Goal: Book appointment/travel/reservation

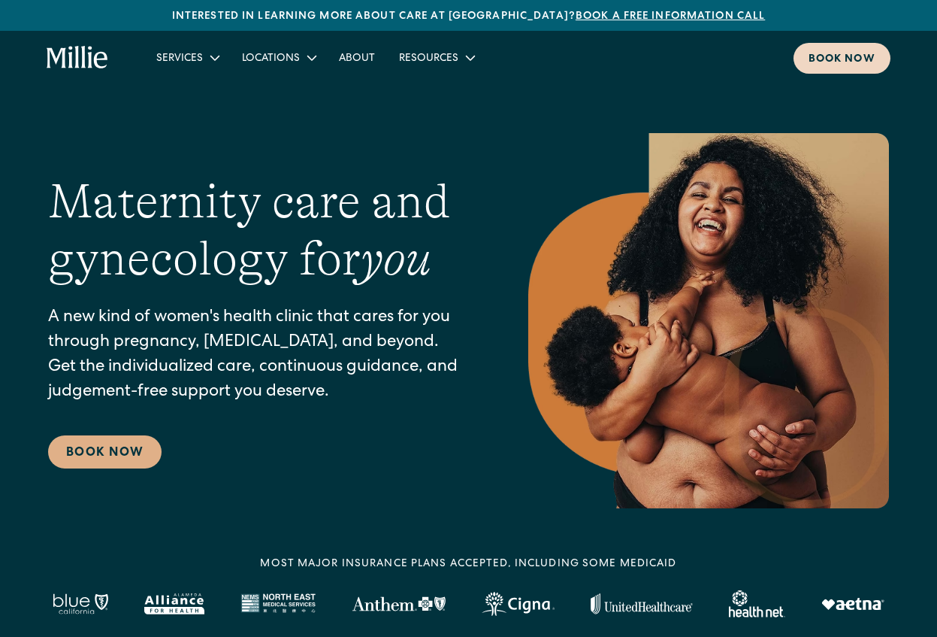
click at [829, 50] on link "Book now" at bounding box center [842, 58] width 97 height 31
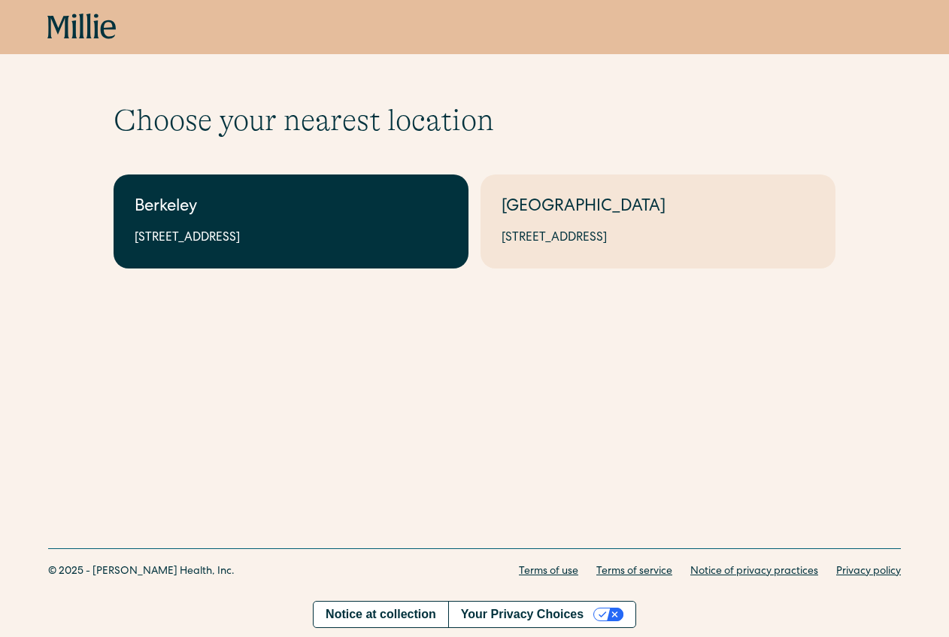
click at [295, 202] on div "Berkeley" at bounding box center [291, 207] width 313 height 25
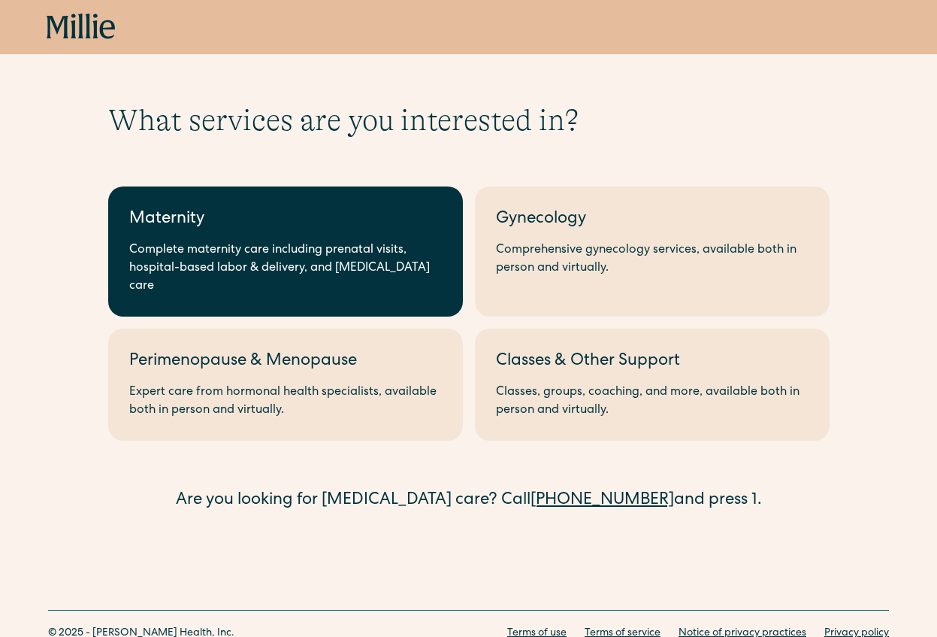
click at [303, 220] on div "Maternity" at bounding box center [285, 219] width 313 height 25
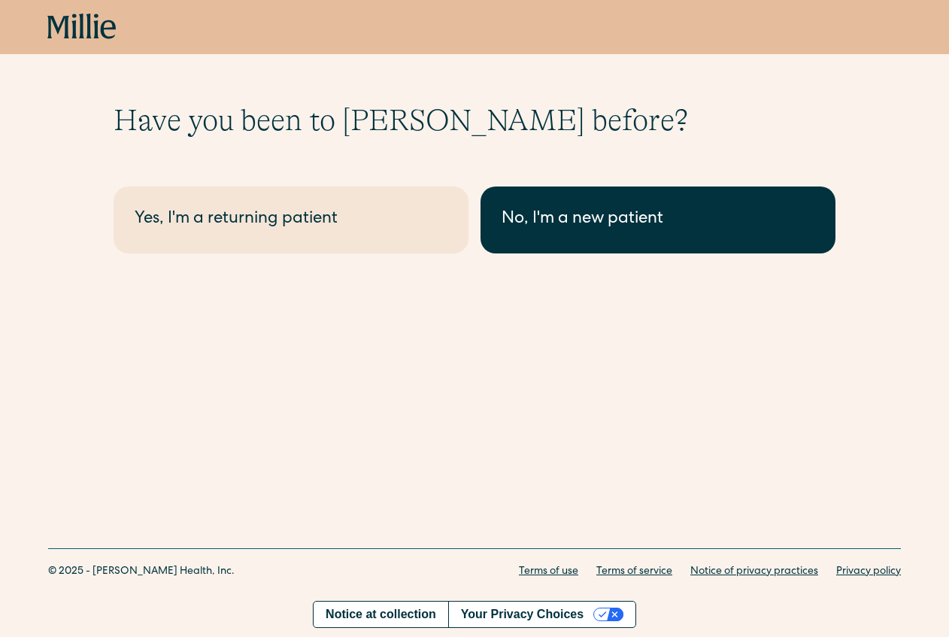
click at [617, 214] on div "No, I'm a new patient" at bounding box center [657, 219] width 313 height 25
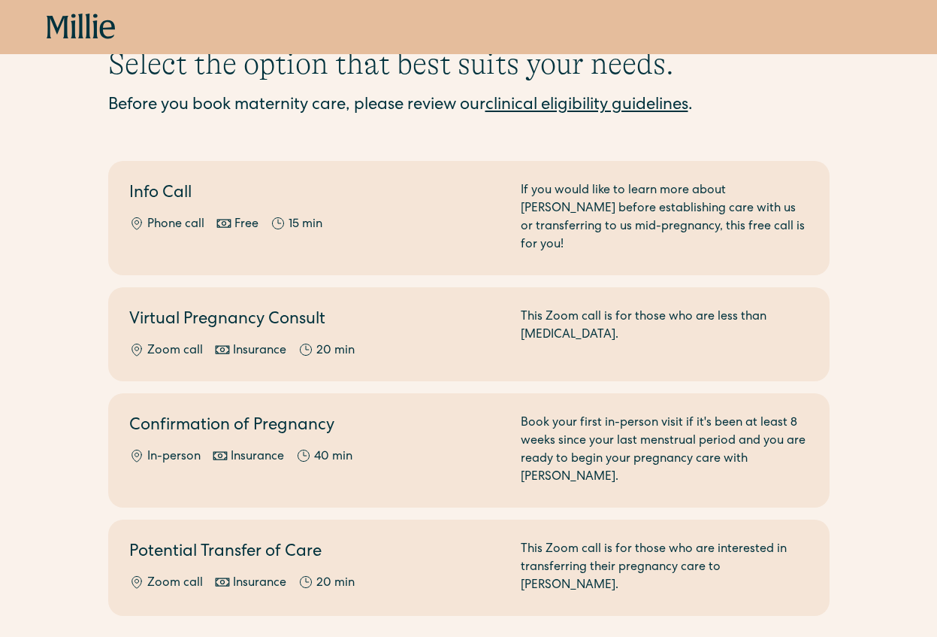
scroll to position [94, 0]
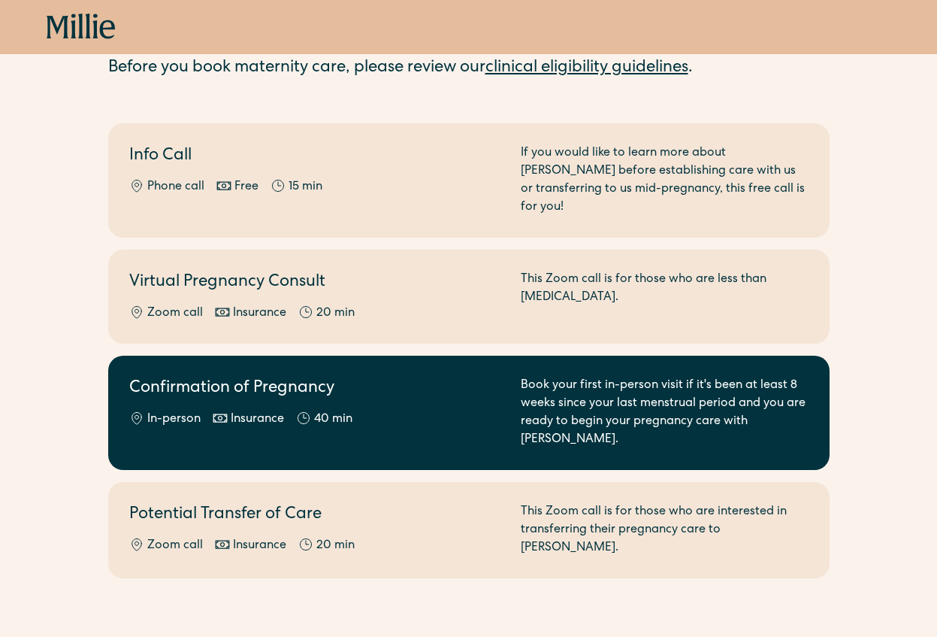
click at [387, 382] on h2 "Confirmation of Pregnancy" at bounding box center [316, 389] width 374 height 25
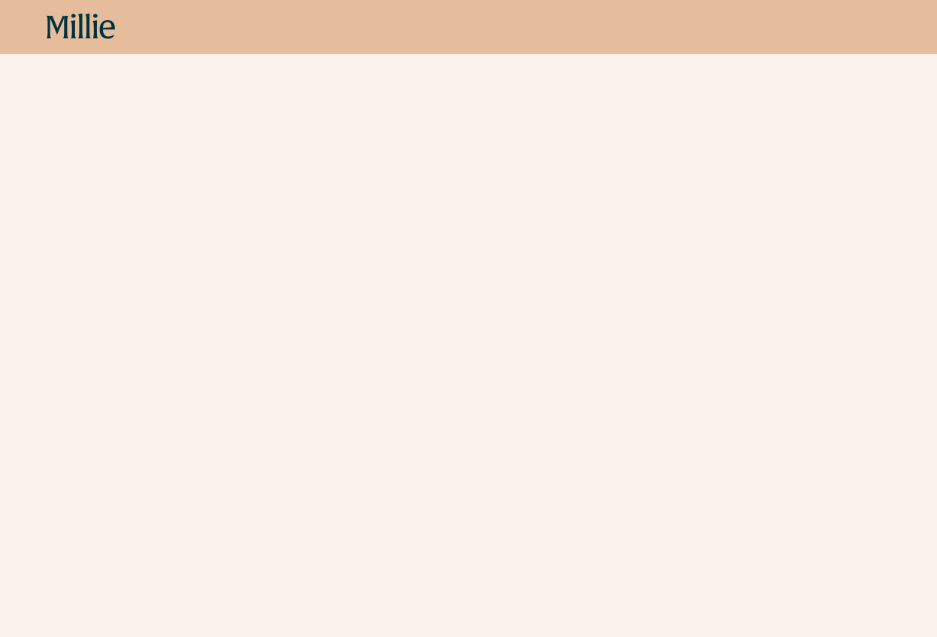
scroll to position [662, 0]
click at [78, 42] on div "Book now" at bounding box center [468, 27] width 937 height 54
click at [83, 36] on icon at bounding box center [81, 27] width 69 height 27
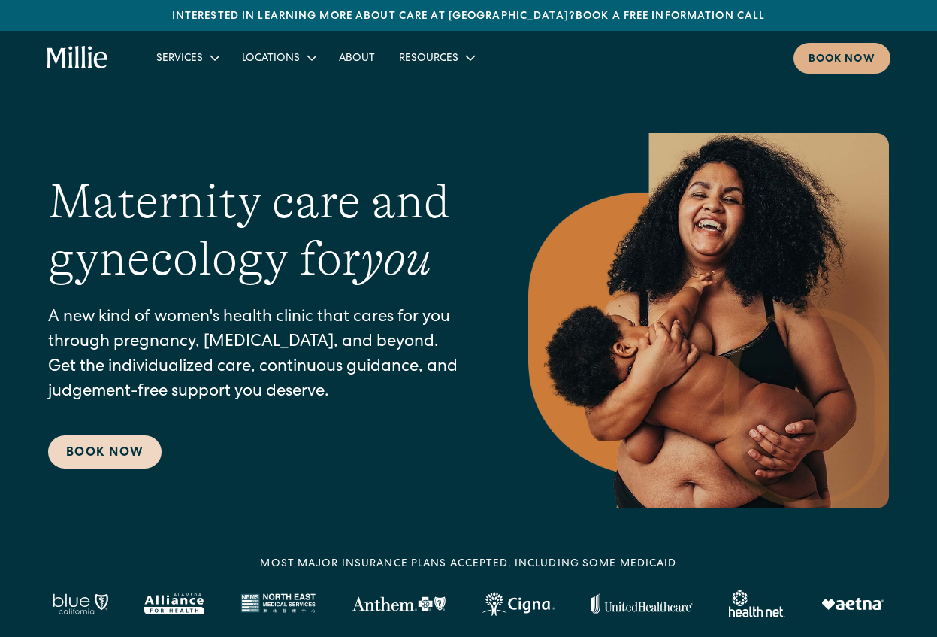
click at [118, 452] on link "Book Now" at bounding box center [105, 451] width 114 height 33
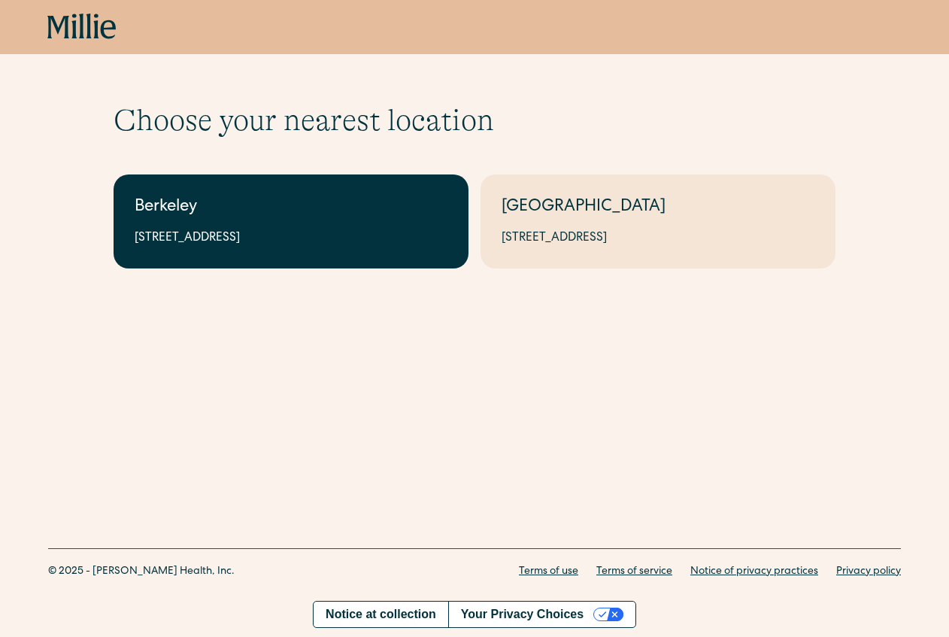
click at [268, 232] on div "[STREET_ADDRESS]" at bounding box center [291, 238] width 313 height 18
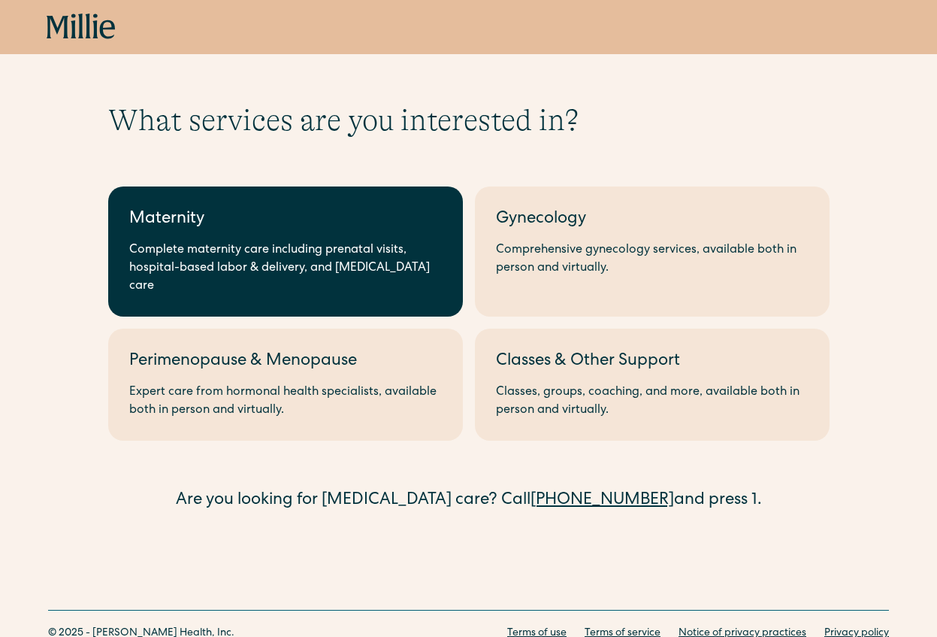
click at [326, 256] on div "Complete maternity care including prenatal visits, hospital-based labor & deliv…" at bounding box center [285, 268] width 313 height 54
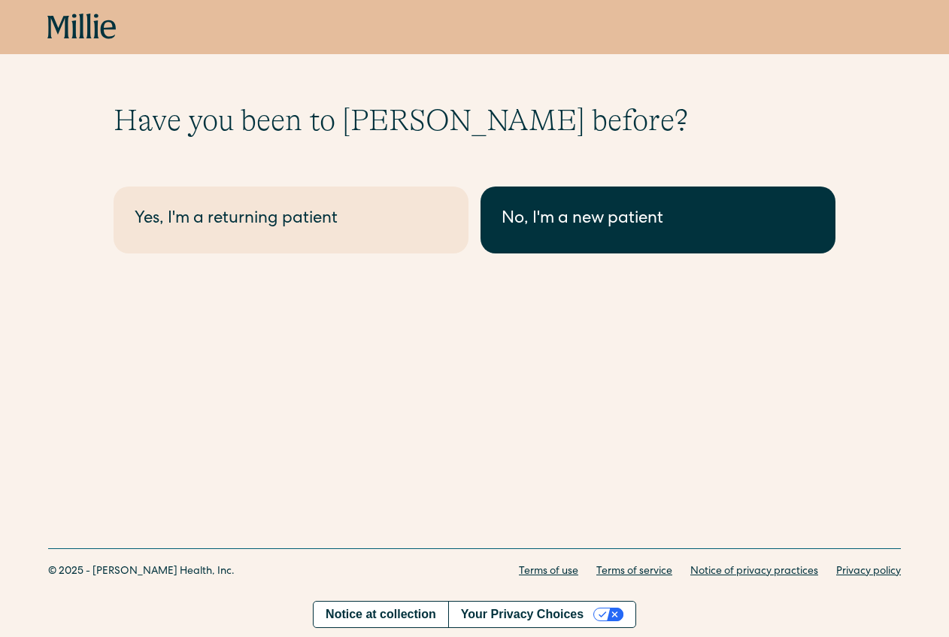
click at [648, 235] on link "No, I'm a new patient" at bounding box center [657, 219] width 355 height 67
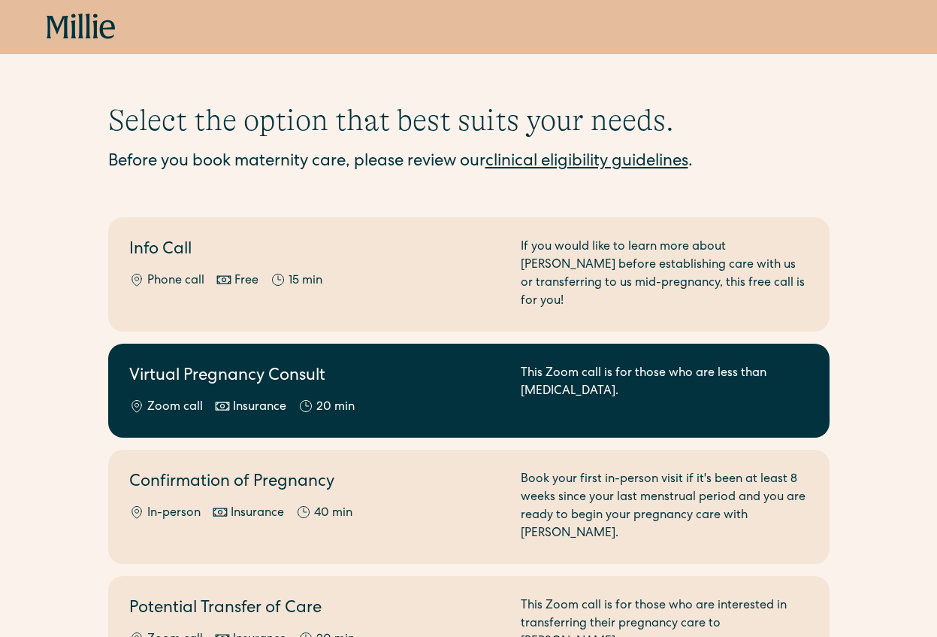
click at [353, 398] on div "20 min" at bounding box center [336, 407] width 38 height 18
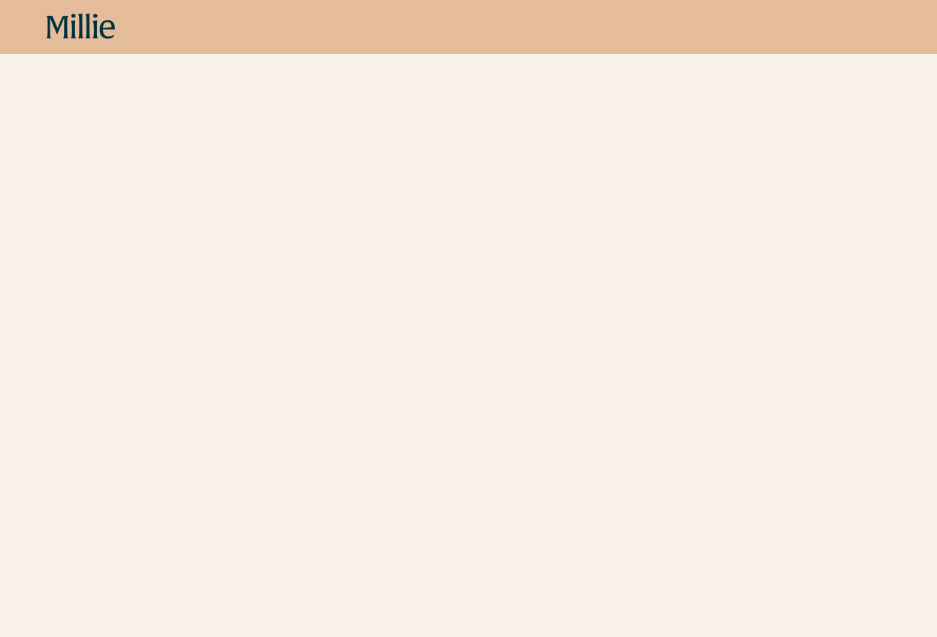
scroll to position [358, 0]
click at [60, 17] on icon at bounding box center [81, 27] width 69 height 27
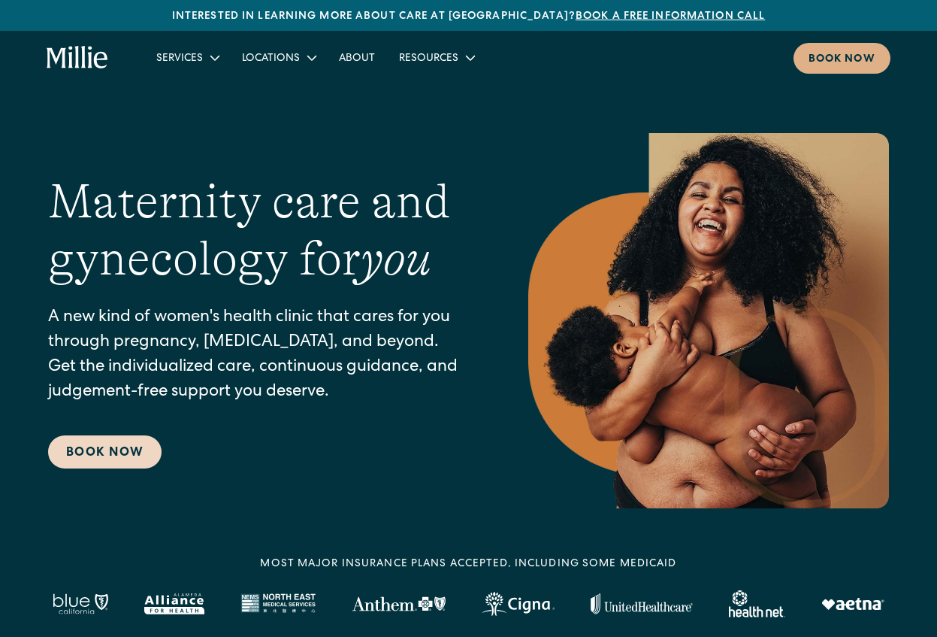
click at [100, 456] on link "Book Now" at bounding box center [105, 451] width 114 height 33
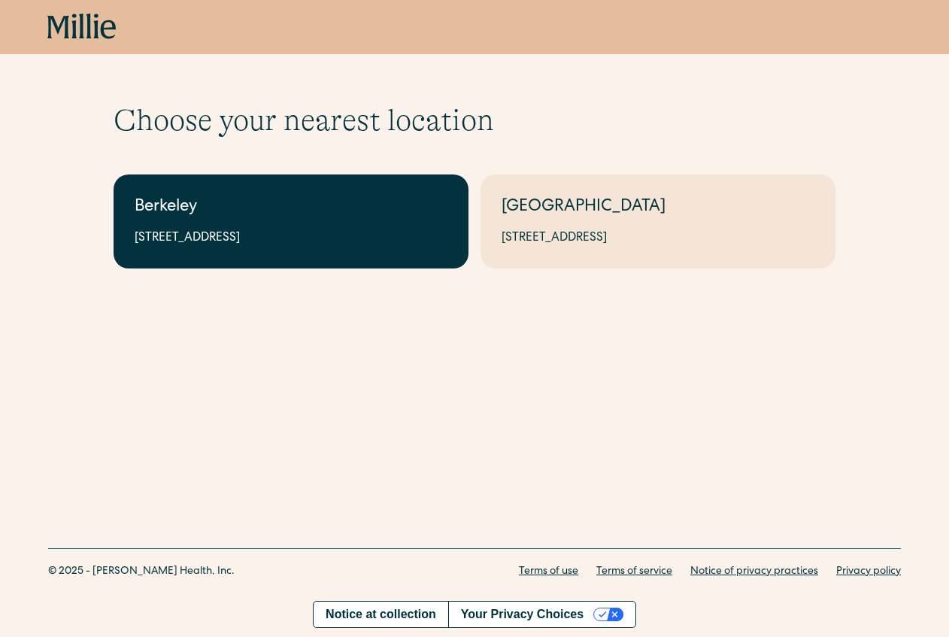
click at [317, 243] on div "2999 Regent St, Suite 524, Berkeley, CA 94705" at bounding box center [291, 238] width 313 height 18
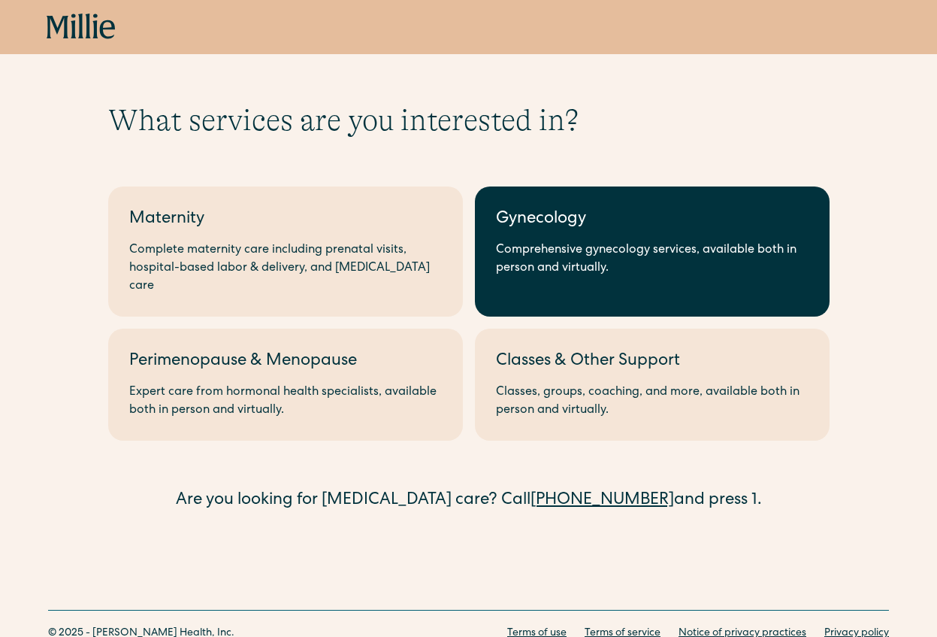
click at [574, 235] on link "Gynecology Comprehensive gynecology services, available both in person and virt…" at bounding box center [652, 251] width 355 height 130
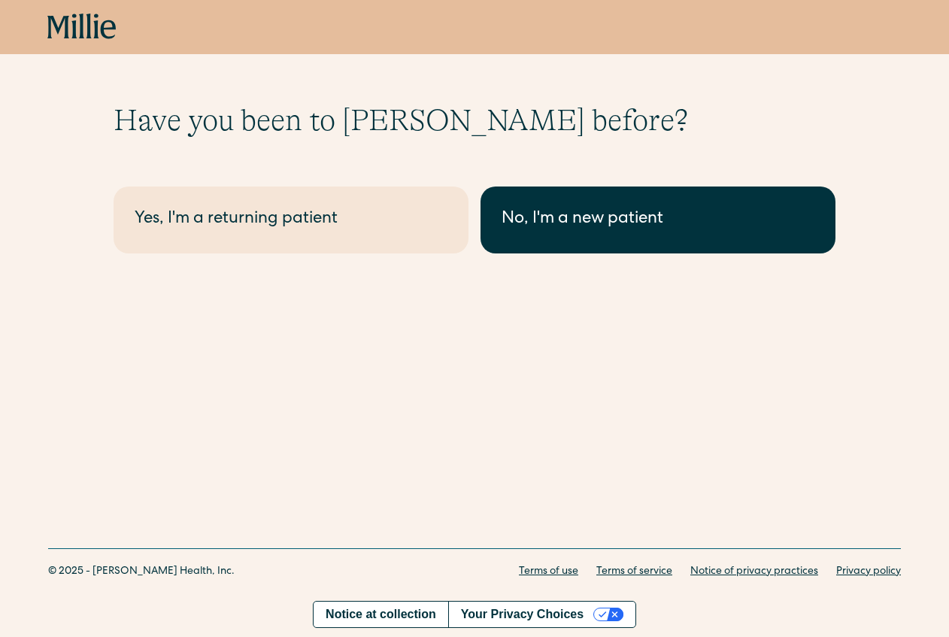
click at [571, 235] on link "No, I'm a new patient" at bounding box center [657, 219] width 355 height 67
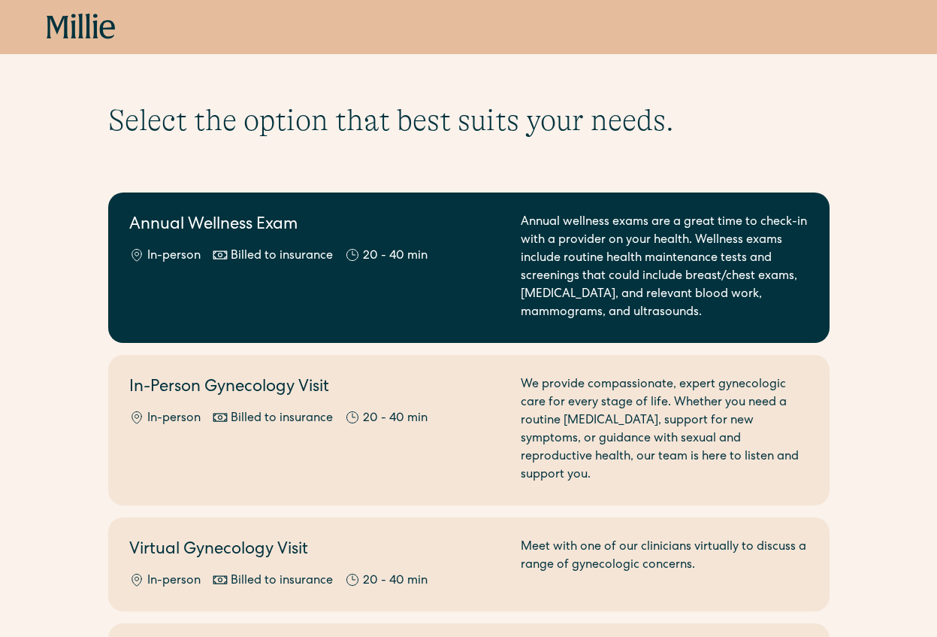
click at [574, 249] on div "Annual wellness exams are a great time to check-in with a provider on your heal…" at bounding box center [665, 268] width 288 height 108
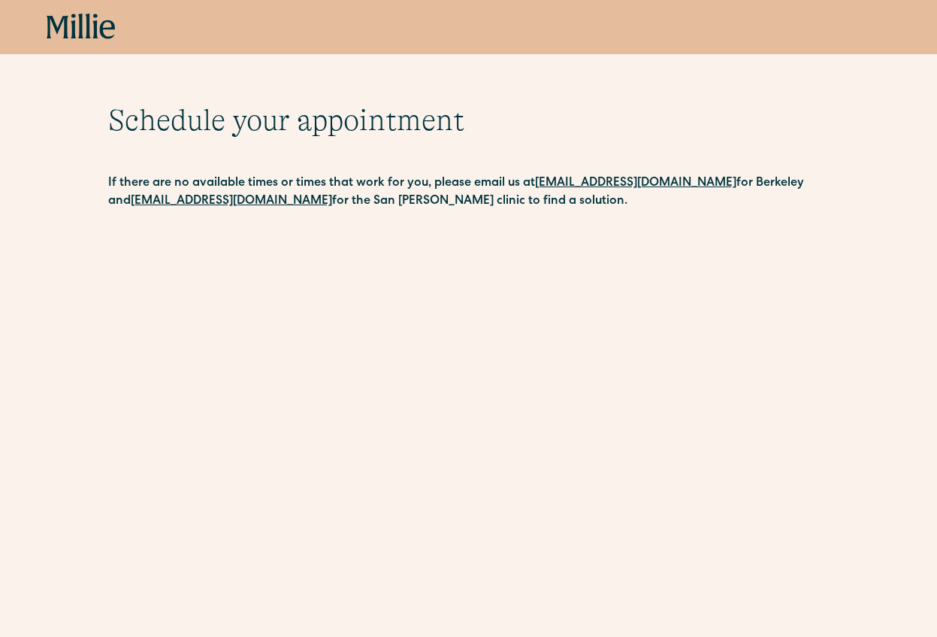
click at [69, 11] on div "Book now" at bounding box center [468, 27] width 937 height 54
click at [72, 31] on icon at bounding box center [73, 26] width 5 height 25
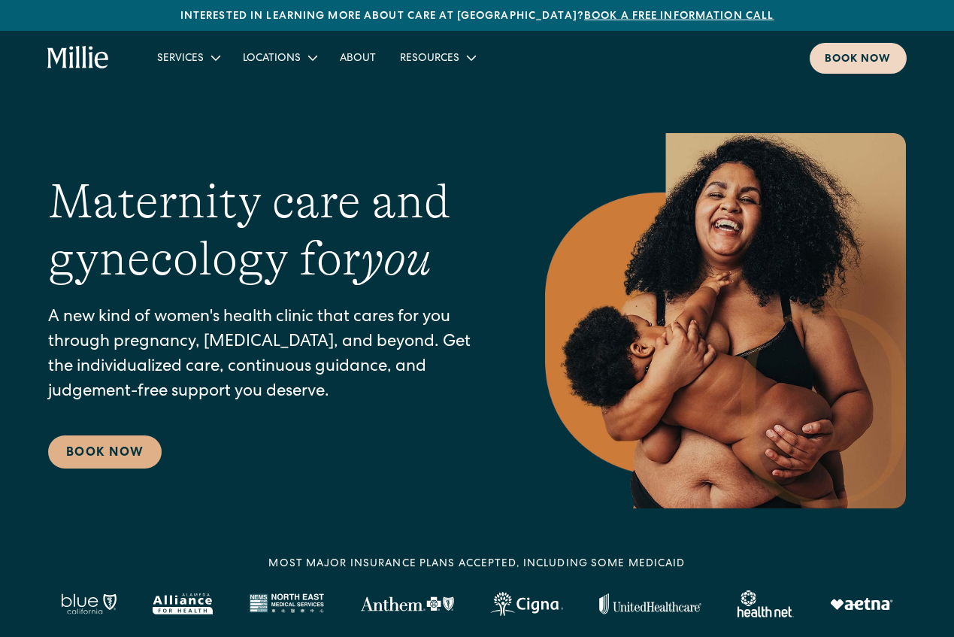
click at [858, 65] on div "Book now" at bounding box center [858, 60] width 67 height 16
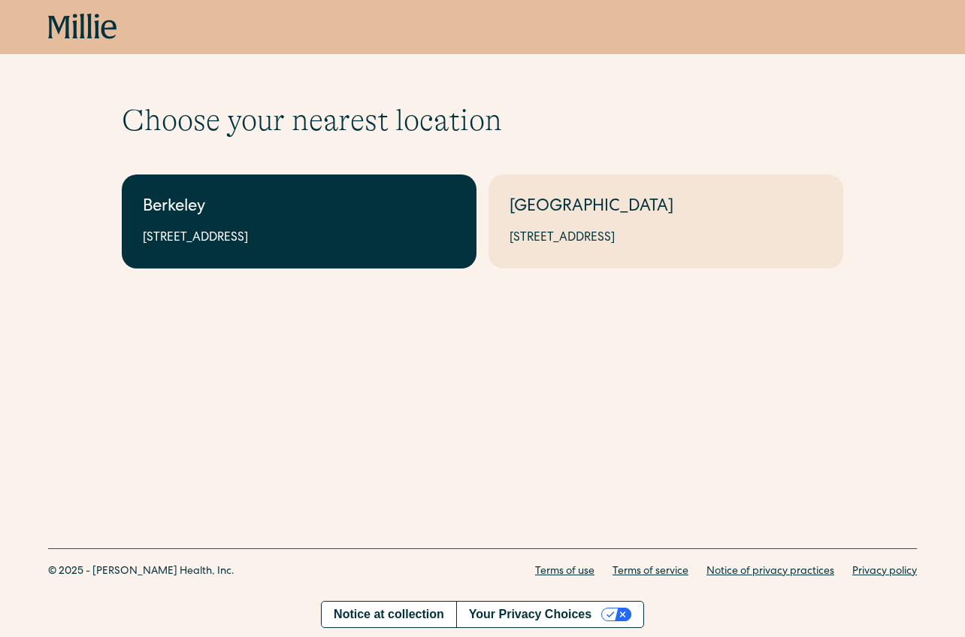
click at [326, 243] on div "2999 Regent St, Suite 524, Berkeley, CA 94705" at bounding box center [299, 238] width 313 height 18
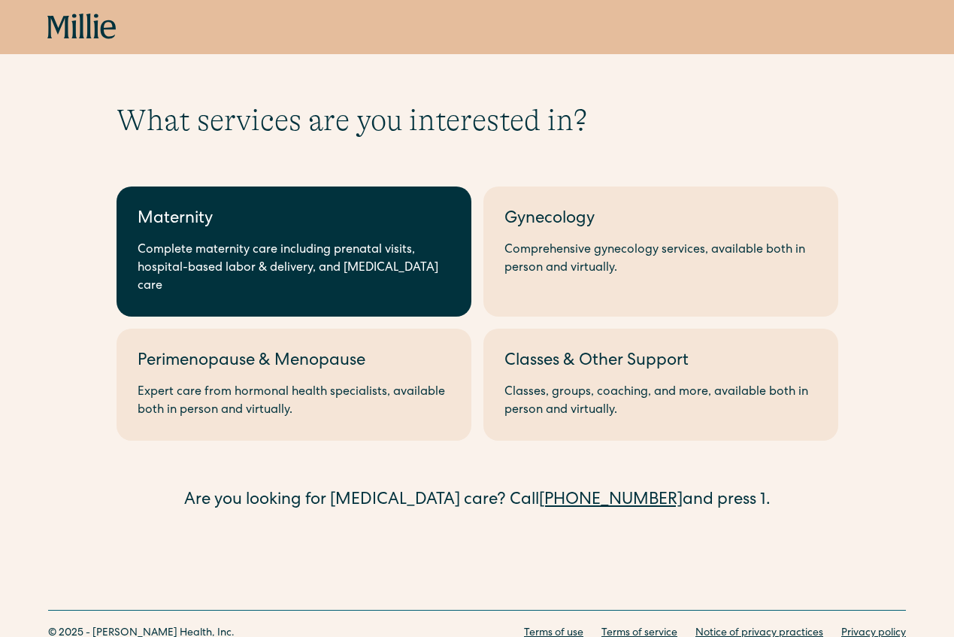
click at [223, 243] on div "Complete maternity care including prenatal visits, hospital-based labor & deliv…" at bounding box center [294, 268] width 313 height 54
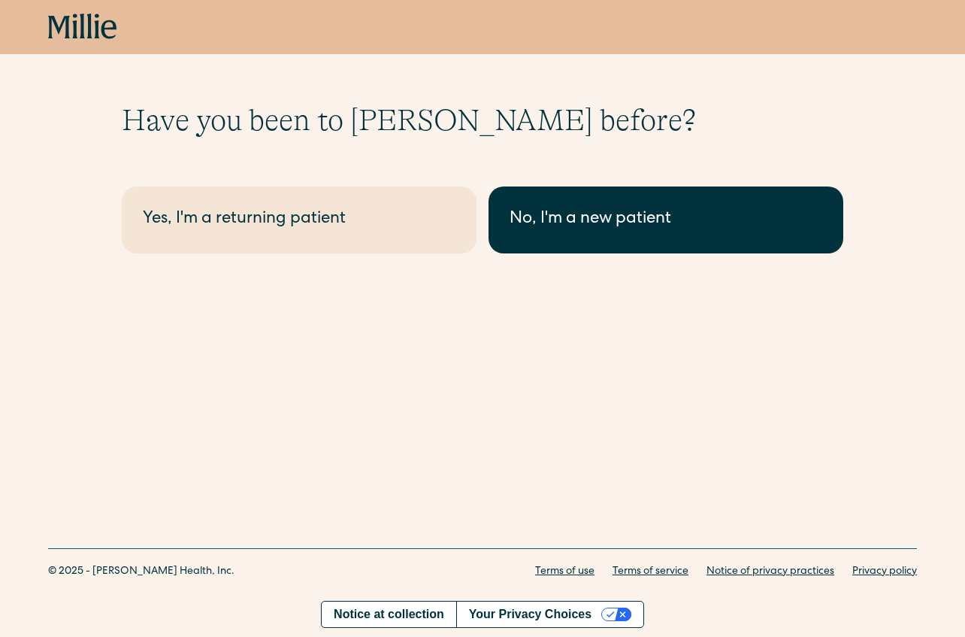
click at [607, 229] on div "No, I'm a new patient" at bounding box center [666, 219] width 313 height 25
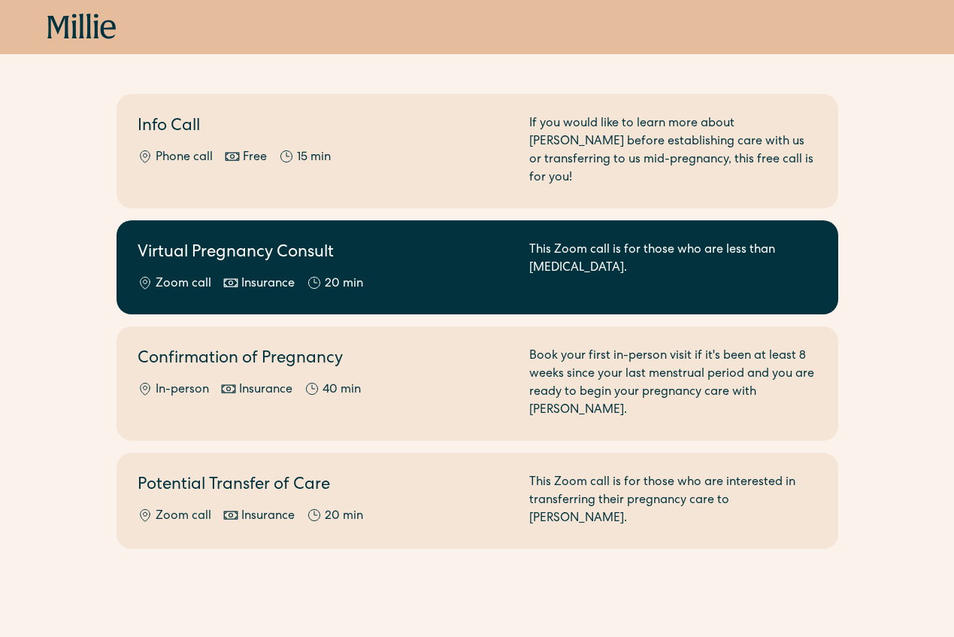
scroll to position [77, 0]
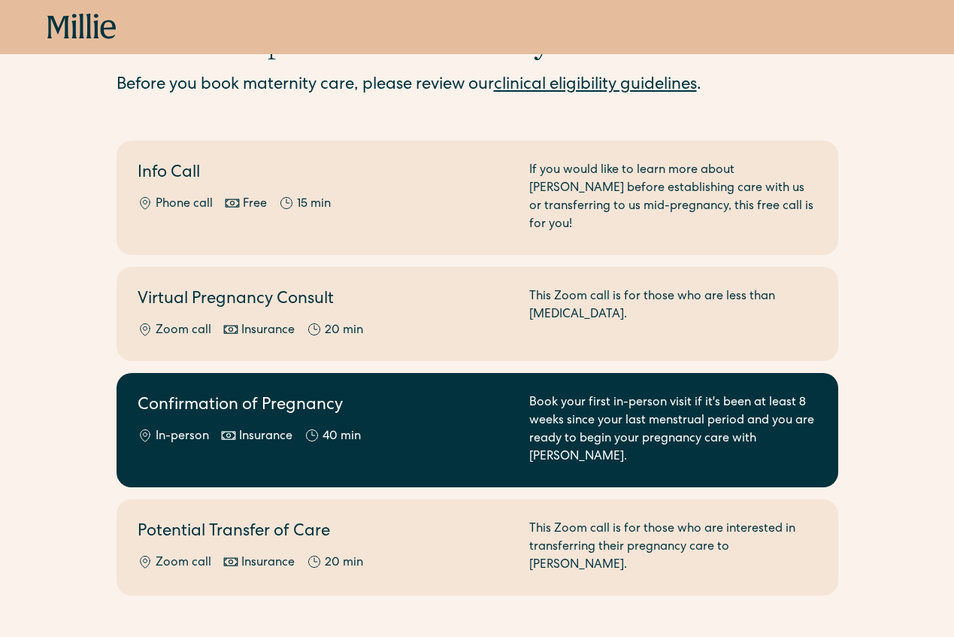
click at [634, 398] on div "Book your first in-person visit if it's been at least 8 weeks since your last m…" at bounding box center [673, 430] width 288 height 72
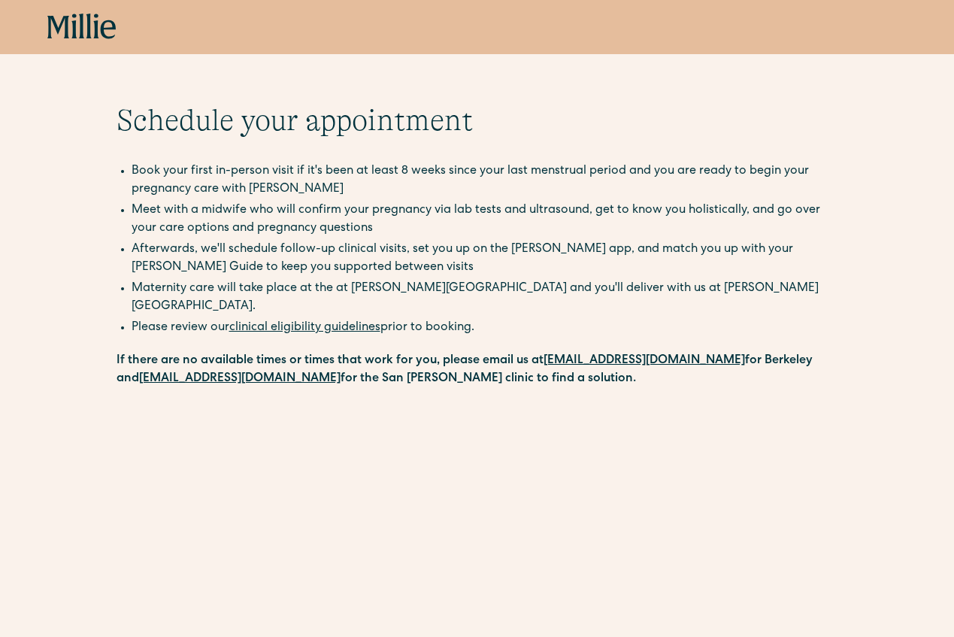
click at [77, 21] on icon at bounding box center [81, 27] width 69 height 27
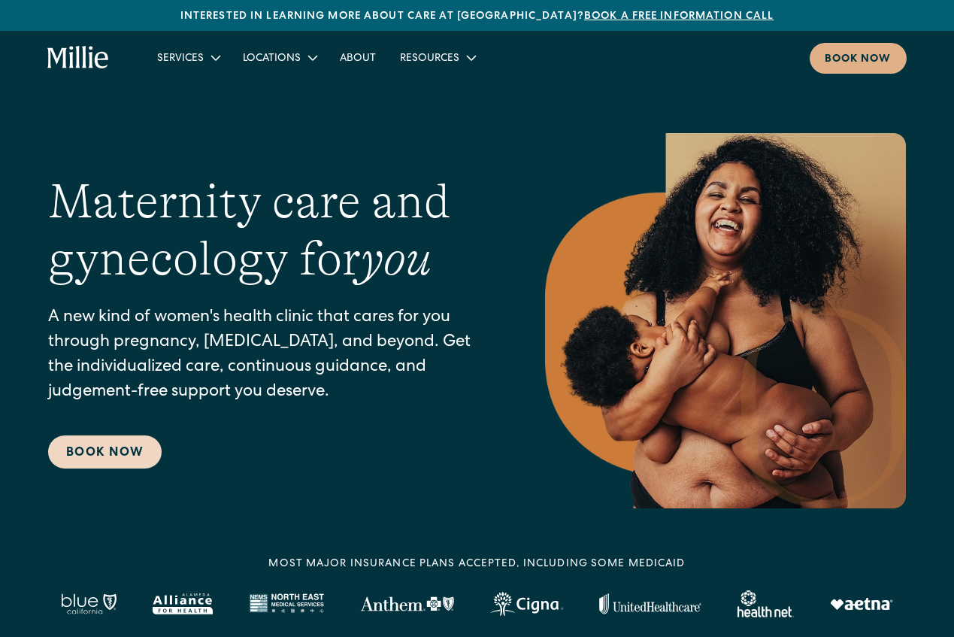
click at [111, 459] on link "Book Now" at bounding box center [105, 451] width 114 height 33
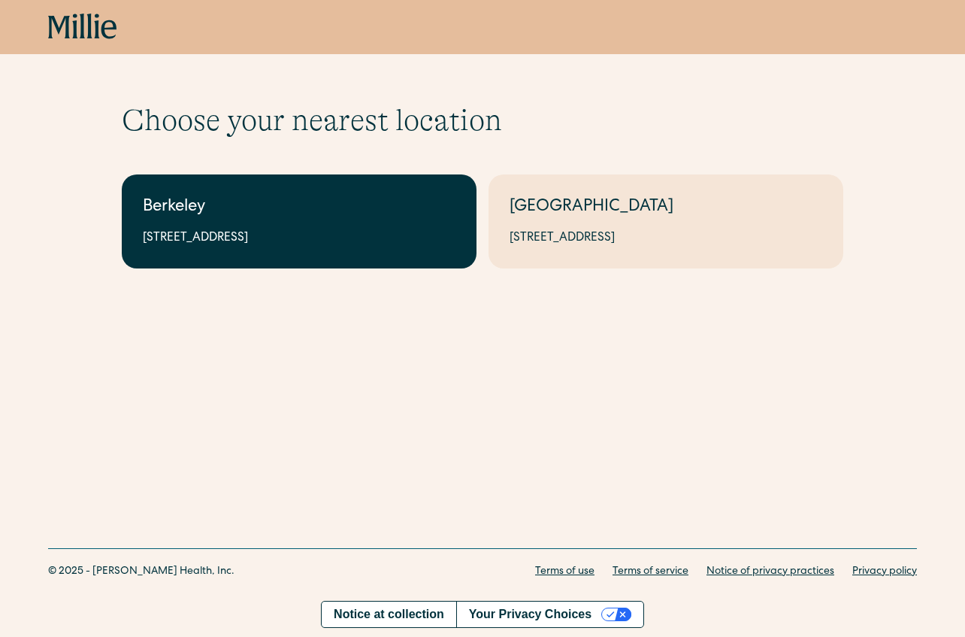
click at [271, 226] on link "Berkeley [STREET_ADDRESS]" at bounding box center [299, 221] width 355 height 94
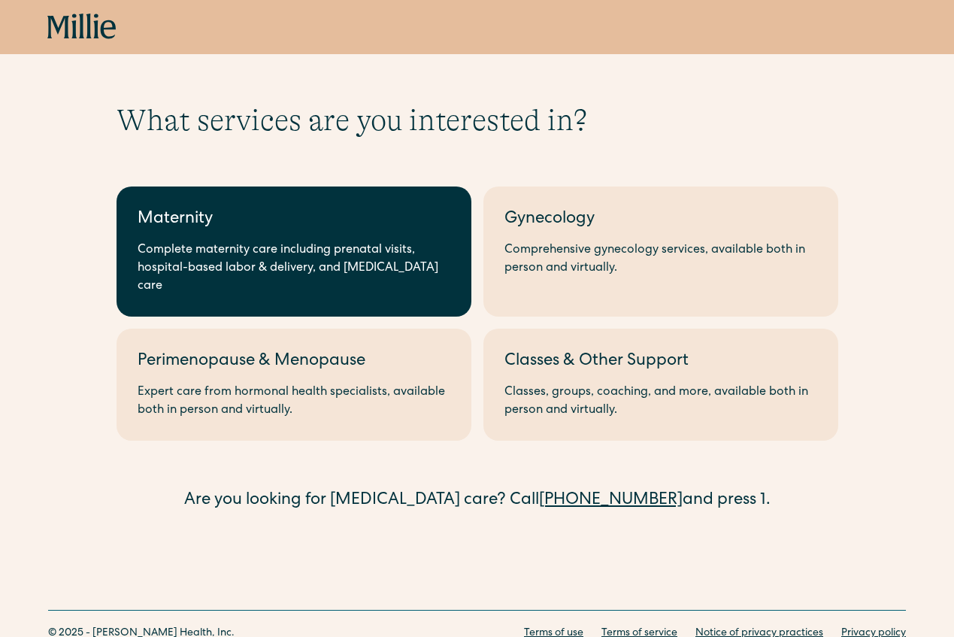
click at [308, 237] on link "Maternity Complete maternity care including prenatal visits, hospital-based lab…" at bounding box center [294, 251] width 355 height 130
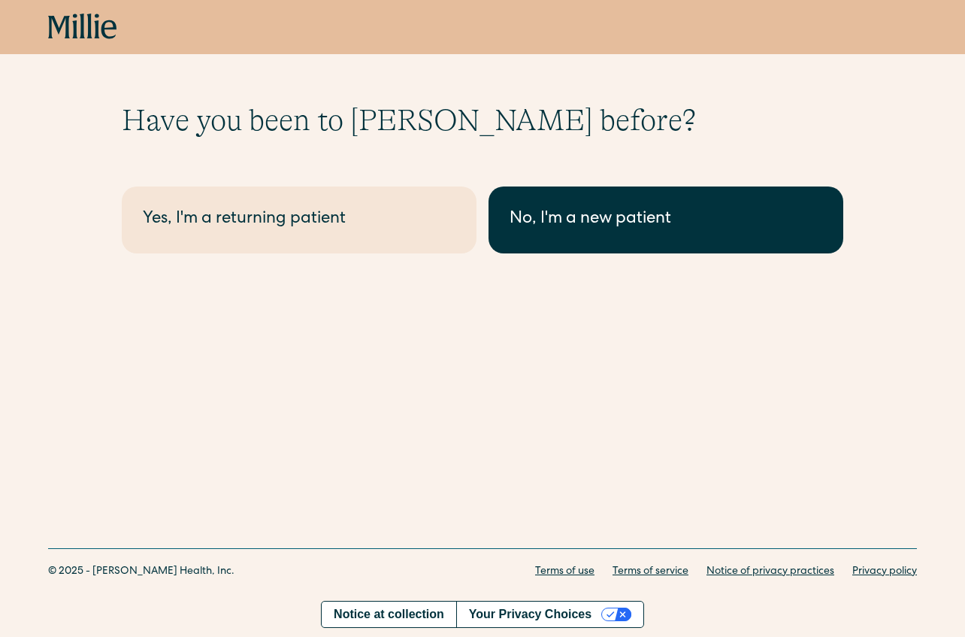
click at [655, 217] on div "No, I'm a new patient" at bounding box center [666, 219] width 313 height 25
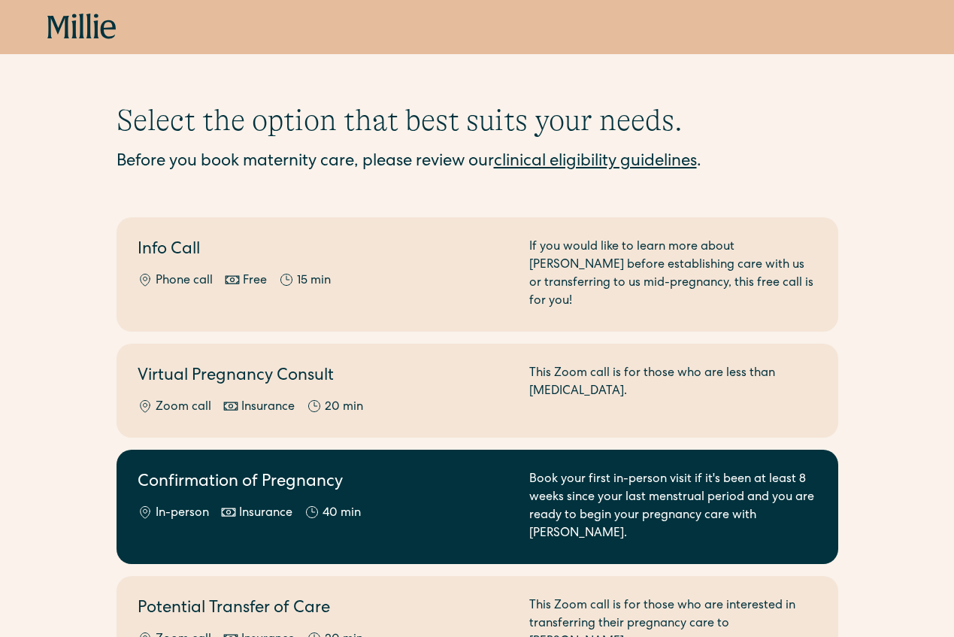
drag, startPoint x: 401, startPoint y: 475, endPoint x: 455, endPoint y: 455, distance: 57.1
click at [401, 475] on h2 "Confirmation of Pregnancy" at bounding box center [325, 483] width 374 height 25
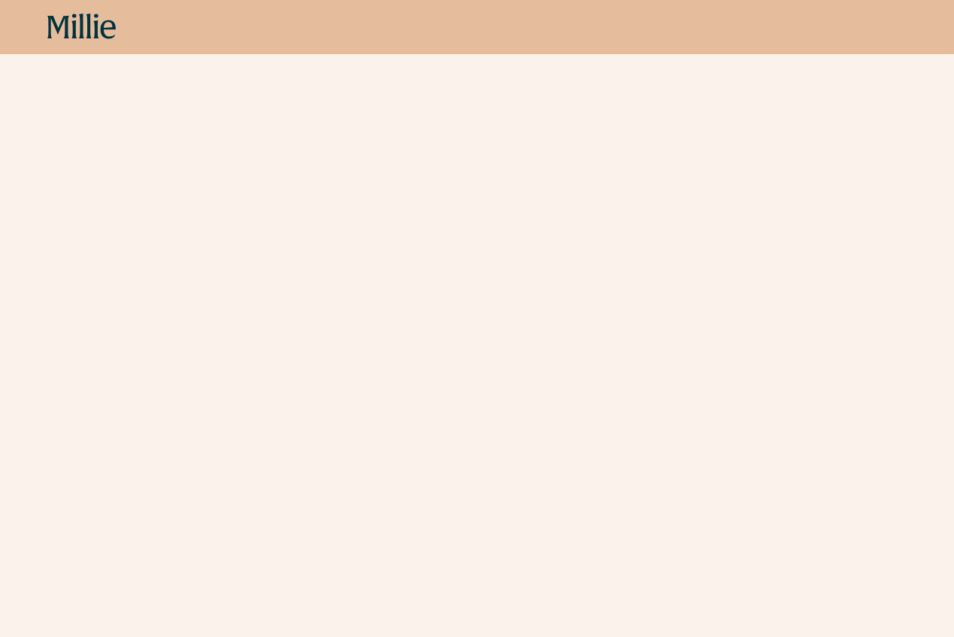
scroll to position [659, 0]
